Goal: Transaction & Acquisition: Purchase product/service

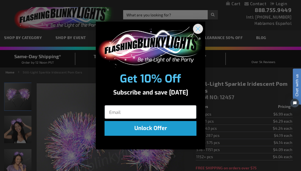
click at [198, 28] on circle "Close dialog" at bounding box center [197, 28] width 9 height 9
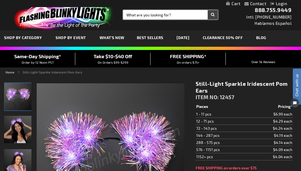
click at [182, 17] on input "Search" at bounding box center [170, 14] width 95 height 9
type input "light up daisy chain"
click at [212, 15] on button "Search" at bounding box center [212, 14] width 10 height 9
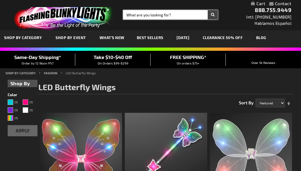
click at [135, 17] on input "Search" at bounding box center [170, 14] width 95 height 9
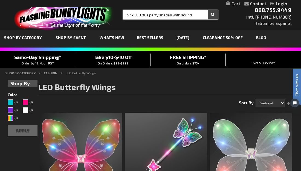
type input "pink LED 80s party shades with sound"
click at [212, 15] on button "Search" at bounding box center [212, 14] width 10 height 9
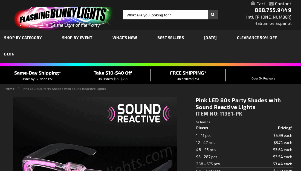
type input "5639"
